Goal: Task Accomplishment & Management: Manage account settings

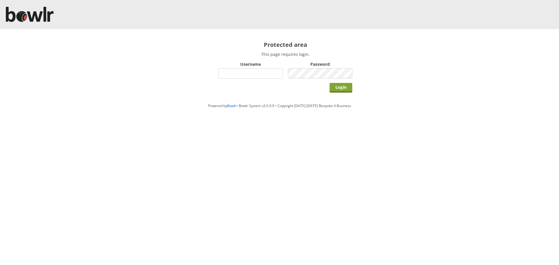
type input "hornseaindoorbowlsclub"
click at [337, 87] on input "Login" at bounding box center [341, 88] width 23 height 10
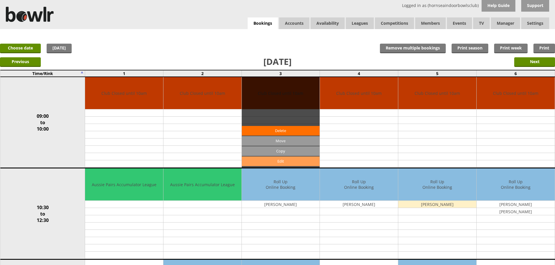
click at [281, 161] on link "Edit" at bounding box center [281, 162] width 78 height 10
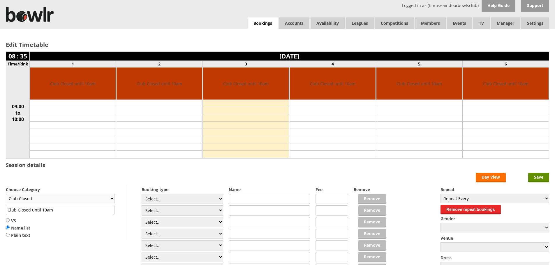
click at [112, 200] on select "Club Closed Singles League Triples League Pairs League Friendly Social Bowling …" at bounding box center [60, 199] width 109 height 10
select select "119"
click at [6, 194] on select "Club Closed Singles League Triples League Pairs League Friendly Social Bowling …" at bounding box center [60, 199] width 109 height 10
type input "Social Bowling"
click at [540, 179] on input "Save" at bounding box center [538, 178] width 21 height 10
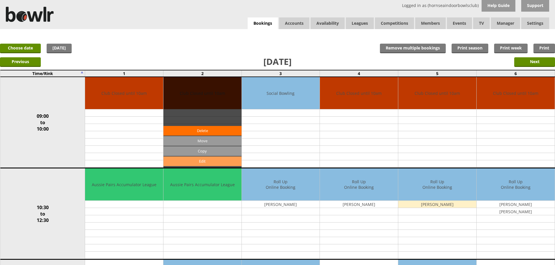
click at [223, 164] on link "Edit" at bounding box center [202, 162] width 78 height 10
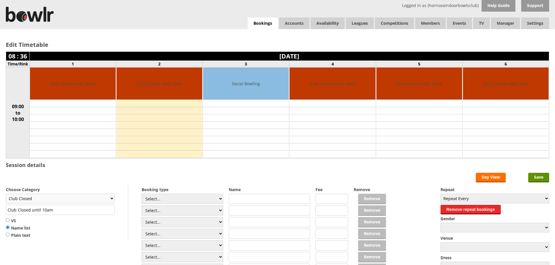
click at [112, 199] on select "Club Closed Singles League Triples League Pairs League Friendly Social Bowling …" at bounding box center [60, 199] width 109 height 10
select select "119"
click at [6, 194] on select "Club Closed Singles League Triples League Pairs League Friendly Social Bowling …" at bounding box center [60, 199] width 109 height 10
type input "Social Bowling"
click at [542, 178] on input "Save" at bounding box center [538, 178] width 21 height 10
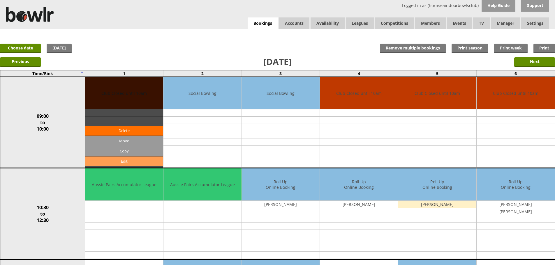
click at [135, 161] on link "Edit" at bounding box center [124, 162] width 78 height 10
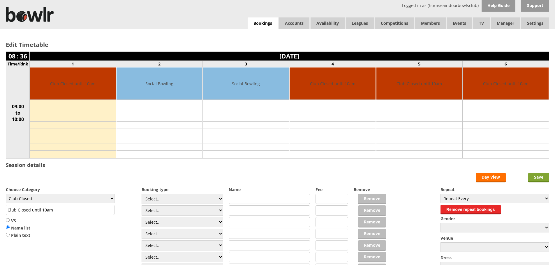
click at [539, 177] on input "Save" at bounding box center [538, 178] width 21 height 10
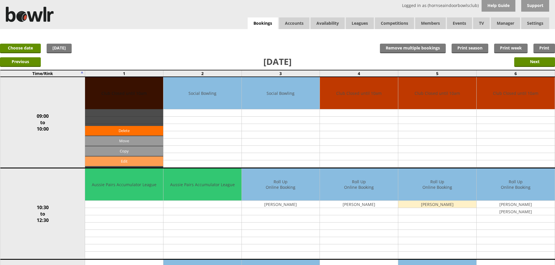
click at [153, 162] on link "Edit" at bounding box center [124, 162] width 78 height 10
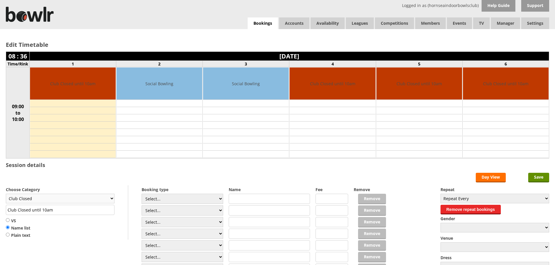
click at [112, 198] on select "Club Closed Singles League Triples League Pairs League Friendly Social Bowling …" at bounding box center [60, 199] width 109 height 10
select select "119"
click at [6, 194] on select "Club Closed Singles League Triples League Pairs League Friendly Social Bowling …" at bounding box center [60, 199] width 109 height 10
type input "Social Bowling"
click at [540, 179] on input "Save" at bounding box center [538, 178] width 21 height 10
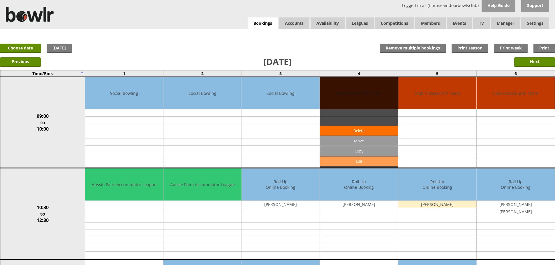
click at [362, 163] on link "Edit" at bounding box center [359, 162] width 78 height 10
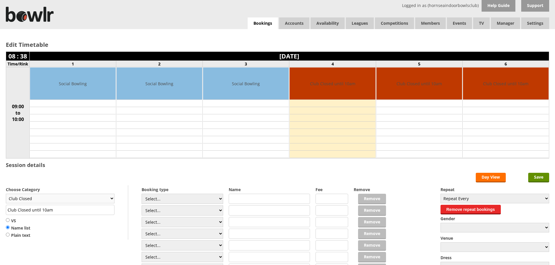
click at [113, 197] on select "Club Closed Singles League Triples League Pairs League Friendly Social Bowling …" at bounding box center [60, 199] width 109 height 10
select select "119"
click at [6, 194] on select "Club Closed Singles League Triples League Pairs League Friendly Social Bowling …" at bounding box center [60, 199] width 109 height 10
type input "Social Bowling"
click at [540, 177] on input "Save" at bounding box center [538, 178] width 21 height 10
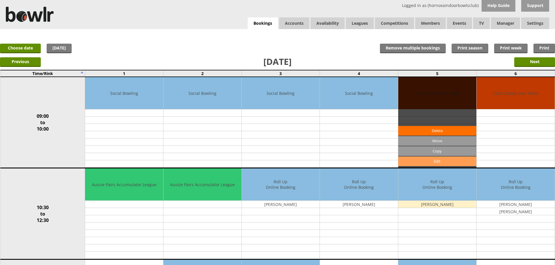
click at [453, 163] on link "Edit" at bounding box center [437, 162] width 78 height 10
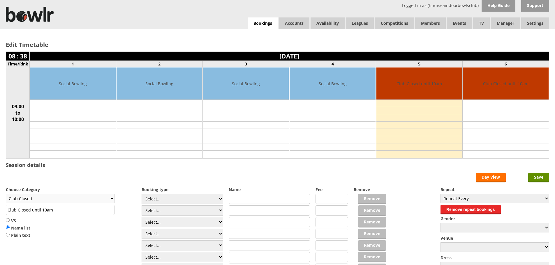
click at [105, 200] on select "Club Closed Singles League Triples League Pairs League Friendly Social Bowling …" at bounding box center [60, 199] width 109 height 10
select select "119"
click at [6, 194] on select "Club Closed Singles League Triples League Pairs League Friendly Social Bowling …" at bounding box center [60, 199] width 109 height 10
type input "Social Bowling"
click at [537, 182] on input "Save" at bounding box center [538, 178] width 21 height 10
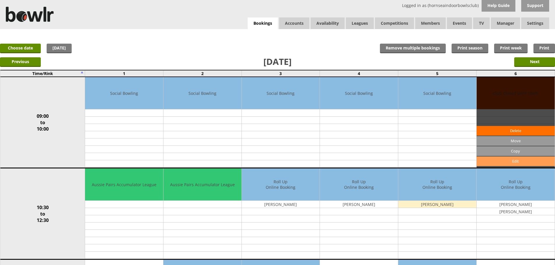
click at [519, 163] on link "Edit" at bounding box center [516, 162] width 78 height 10
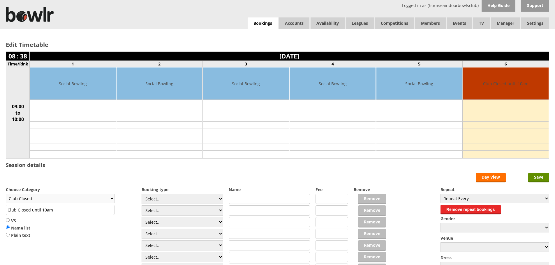
click at [112, 197] on select "Club Closed Singles League Triples League Pairs League Friendly Social Bowling …" at bounding box center [60, 199] width 109 height 10
select select "119"
click at [6, 194] on select "Club Closed Singles League Triples League Pairs League Friendly Social Bowling …" at bounding box center [60, 199] width 109 height 10
type input "Social Bowling"
click at [534, 177] on input "Save" at bounding box center [538, 178] width 21 height 10
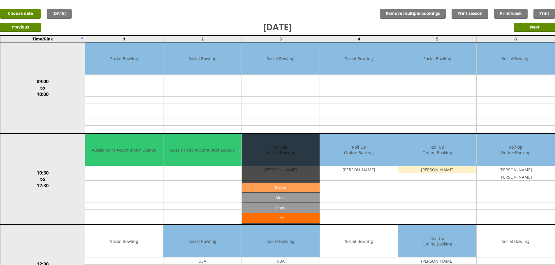
scroll to position [29, 0]
